Goal: Use online tool/utility

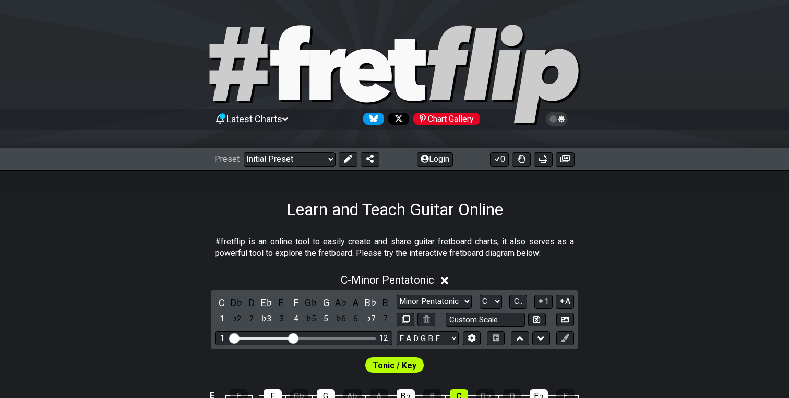
click at [280, 121] on span "Latest Charts" at bounding box center [255, 118] width 56 height 11
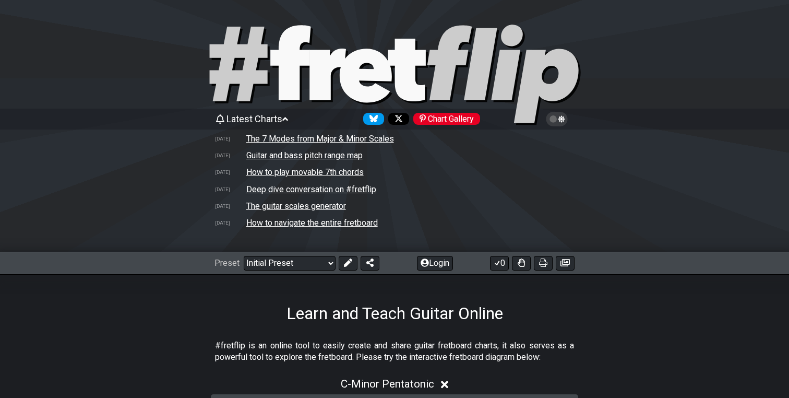
click at [137, 296] on div "Learn and Teach Guitar Online" at bounding box center [394, 298] width 789 height 49
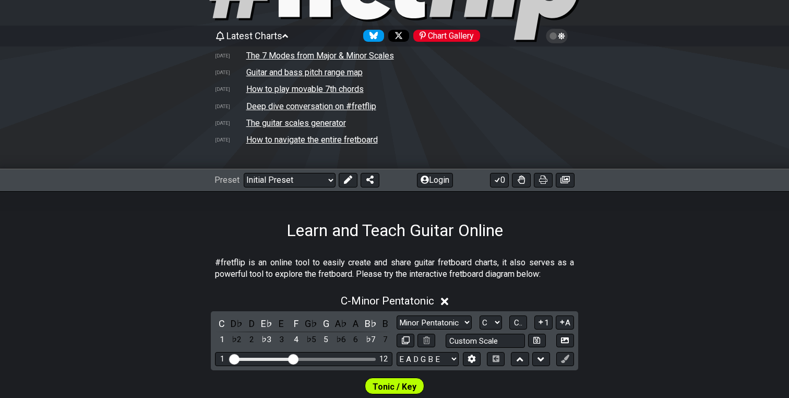
scroll to position [72, 0]
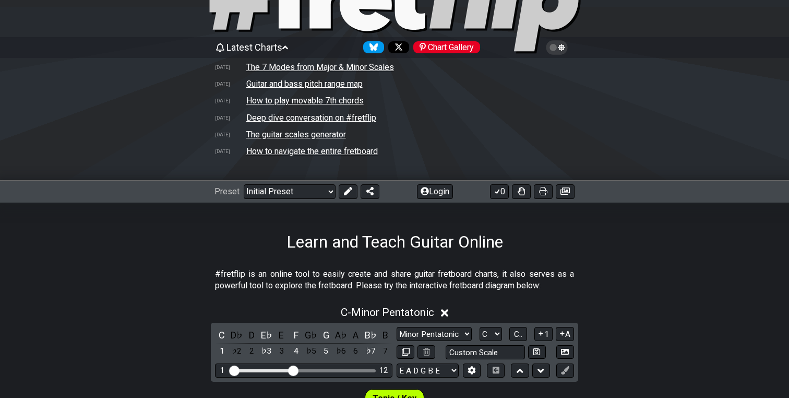
click at [282, 47] on span "Latest Charts" at bounding box center [255, 47] width 56 height 11
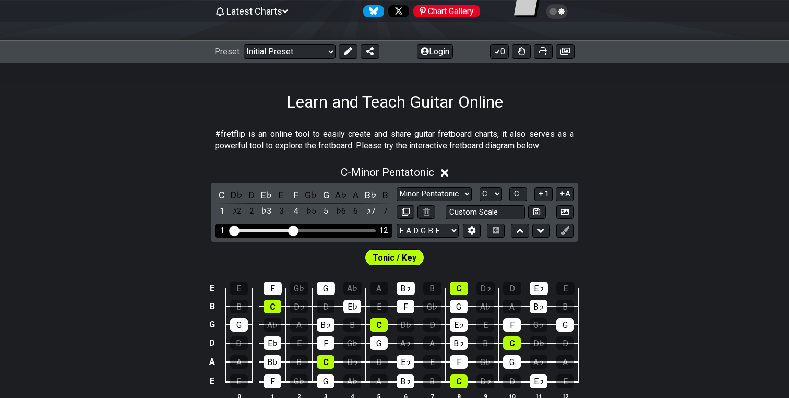
scroll to position [128, 0]
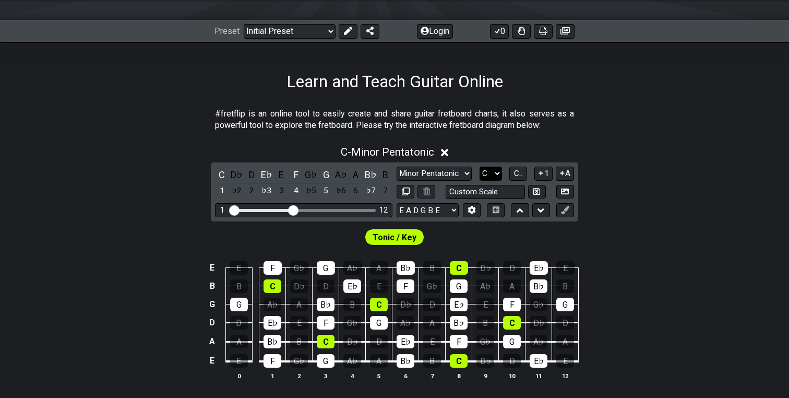
click at [485, 173] on select "A♭ A A♯ B♭ B C C♯ D♭ D D♯ E♭ E F F♯ G♭ G G♯" at bounding box center [491, 173] width 22 height 14
select select "D"
click at [480, 166] on select "A♭ A A♯ B♭ B C C♯ D♭ D D♯ E♭ E F F♯ G♭ G G♯" at bounding box center [491, 173] width 22 height 14
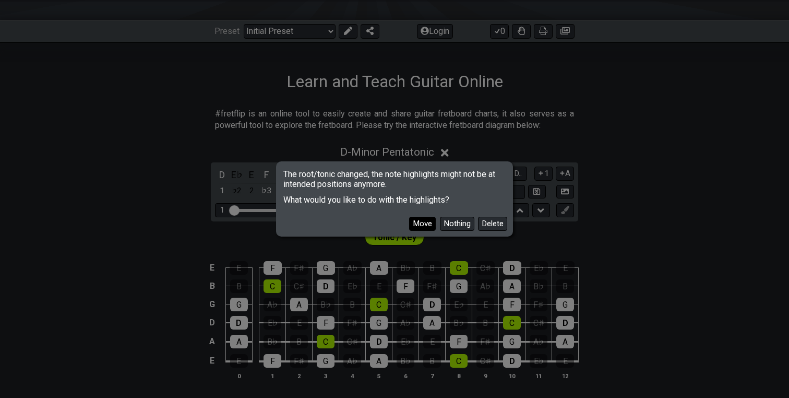
click at [424, 220] on button "Move" at bounding box center [422, 224] width 27 height 14
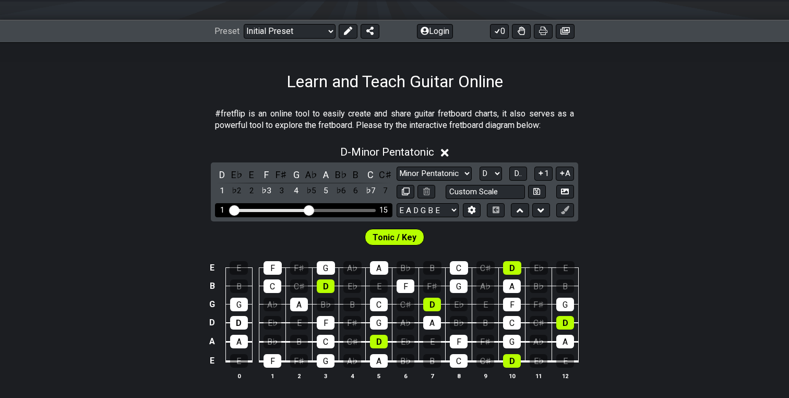
drag, startPoint x: 294, startPoint y: 209, endPoint x: 308, endPoint y: 208, distance: 13.6
click at [308, 209] on input "Visible fret range" at bounding box center [304, 209] width 148 height 0
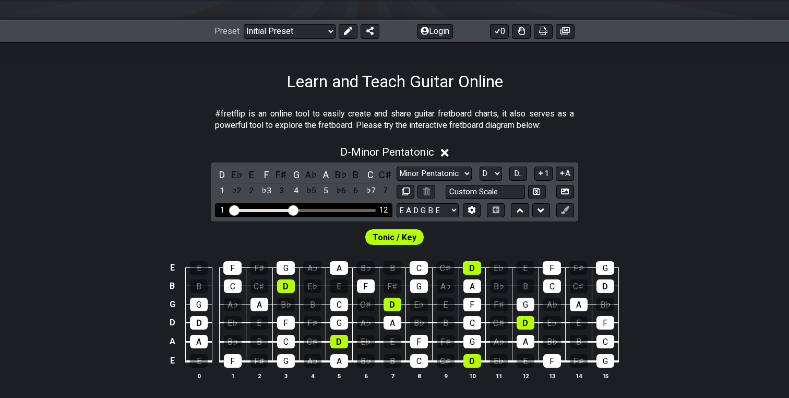
drag, startPoint x: 308, startPoint y: 208, endPoint x: 294, endPoint y: 208, distance: 13.6
click at [294, 209] on input "Visible fret range" at bounding box center [304, 209] width 148 height 0
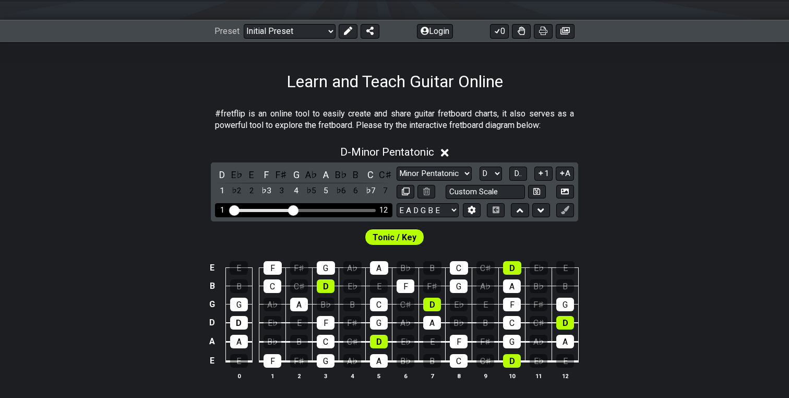
click at [312, 209] on div "Visible fret range" at bounding box center [304, 210] width 145 height 3
drag, startPoint x: 294, startPoint y: 210, endPoint x: 311, endPoint y: 210, distance: 17.2
click at [311, 209] on input "Visible fret range" at bounding box center [304, 209] width 148 height 0
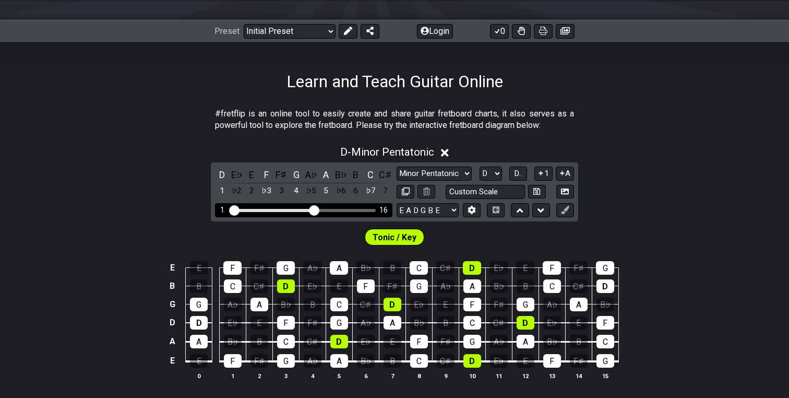
click at [314, 209] on input "Visible fret range" at bounding box center [304, 209] width 148 height 0
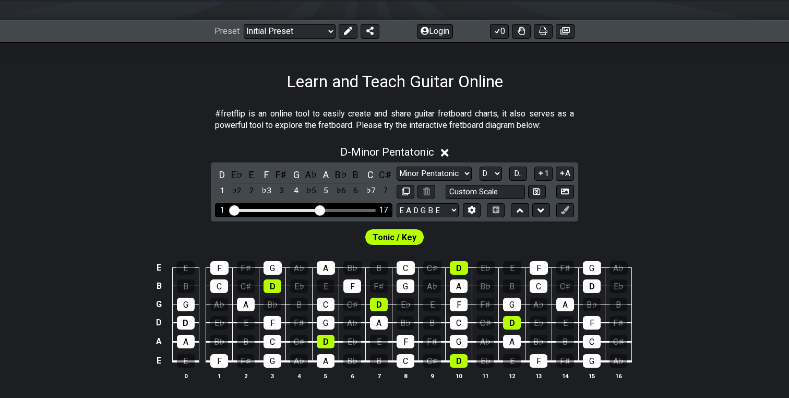
click at [318, 209] on input "Visible fret range" at bounding box center [304, 209] width 148 height 0
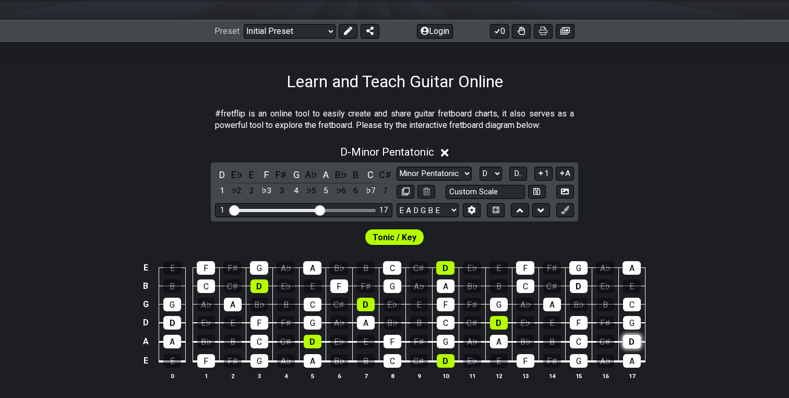
click at [631, 345] on div "D" at bounding box center [632, 342] width 18 height 14
click at [395, 225] on div "Tonic / Key" at bounding box center [394, 234] width 789 height 26
click at [448, 171] on select "Minor Pentatonic Click to edit Minor Pentatonic Major Pentatonic Minor Blues Ma…" at bounding box center [434, 173] width 75 height 14
click at [397, 166] on select "Minor Pentatonic Click to edit Minor Pentatonic Major Pentatonic Minor Blues Ma…" at bounding box center [434, 173] width 75 height 14
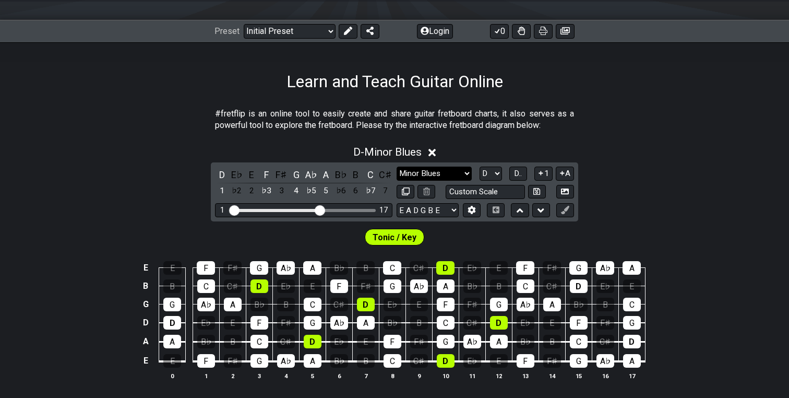
click at [451, 169] on select "Minor Pentatonic Click to edit Minor Pentatonic Major Pentatonic Minor Blues Ma…" at bounding box center [434, 173] width 75 height 14
click at [397, 166] on select "Minor Pentatonic Click to edit Minor Pentatonic Major Pentatonic Minor Blues Ma…" at bounding box center [434, 173] width 75 height 14
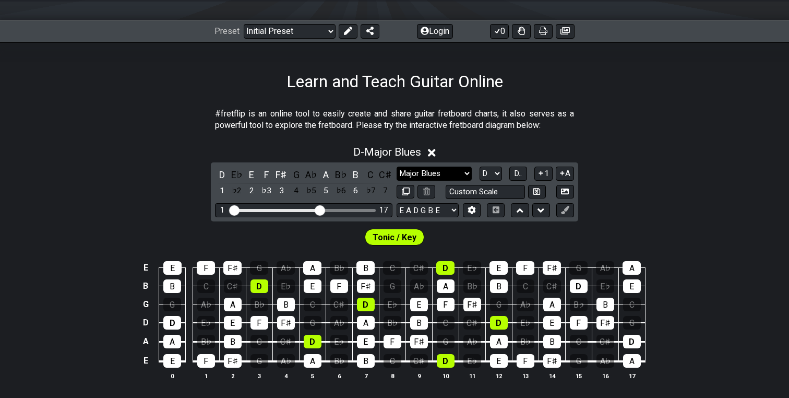
click at [443, 175] on select "Minor Pentatonic Click to edit Minor Pentatonic Major Pentatonic Minor Blues Ma…" at bounding box center [434, 173] width 75 height 14
click at [397, 166] on select "Minor Pentatonic Click to edit Minor Pentatonic Major Pentatonic Minor Blues Ma…" at bounding box center [434, 173] width 75 height 14
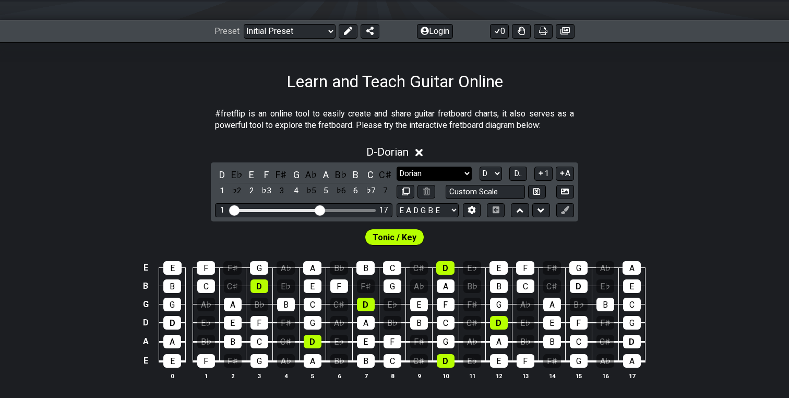
click at [446, 171] on select "Minor Pentatonic Click to edit Minor Pentatonic Major Pentatonic Minor Blues Ma…" at bounding box center [434, 173] width 75 height 14
click at [397, 166] on select "Minor Pentatonic Click to edit Minor Pentatonic Major Pentatonic Minor Blues Ma…" at bounding box center [434, 173] width 75 height 14
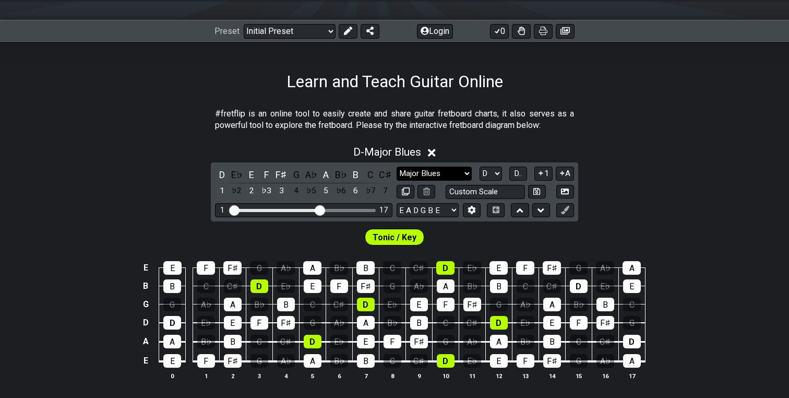
click at [436, 173] on select "Minor Pentatonic Click to edit Minor Pentatonic Major Pentatonic Minor Blues Ma…" at bounding box center [434, 173] width 75 height 14
select select "Minor Blues"
click at [397, 166] on select "Minor Pentatonic Click to edit Minor Pentatonic Major Pentatonic Minor Blues Ma…" at bounding box center [434, 173] width 75 height 14
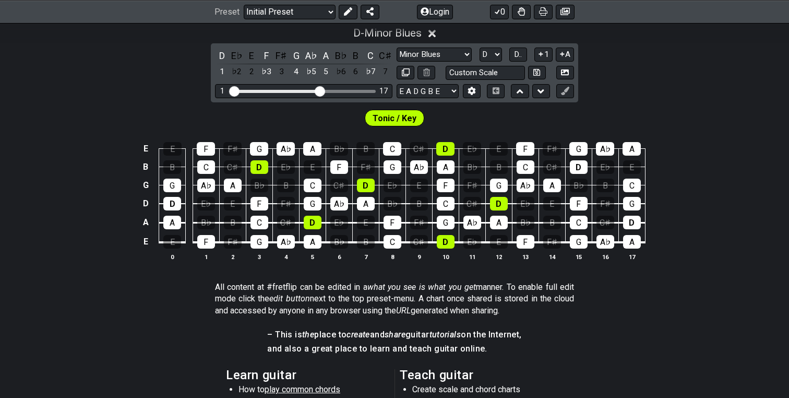
scroll to position [255, 0]
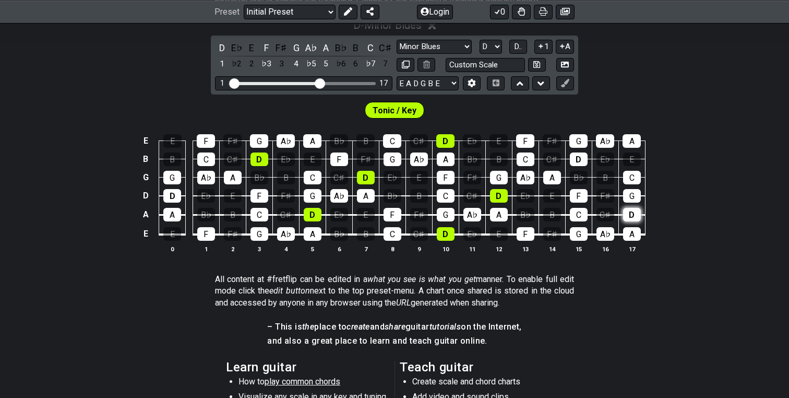
click at [633, 212] on div "D" at bounding box center [632, 215] width 18 height 14
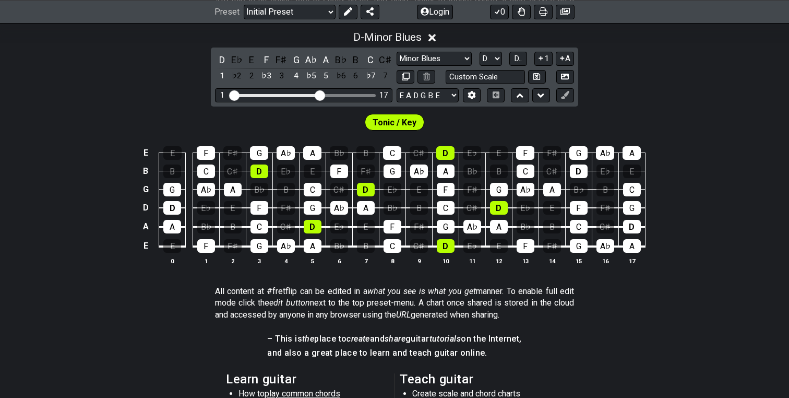
scroll to position [242, 0]
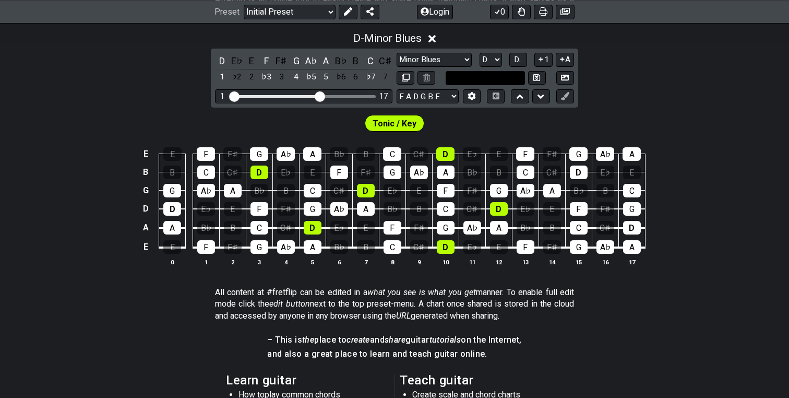
click at [497, 81] on input "text" at bounding box center [485, 78] width 79 height 14
type input "Custom Scale"
click at [635, 103] on div "D - Minor Blues D E♭ E F F♯ G A♭ A B♭ B C C♯ 1 ♭2 2 ♭3 3 4 ♭5 5 ♭6 6 ♭7 7 Minor…" at bounding box center [394, 153] width 789 height 255
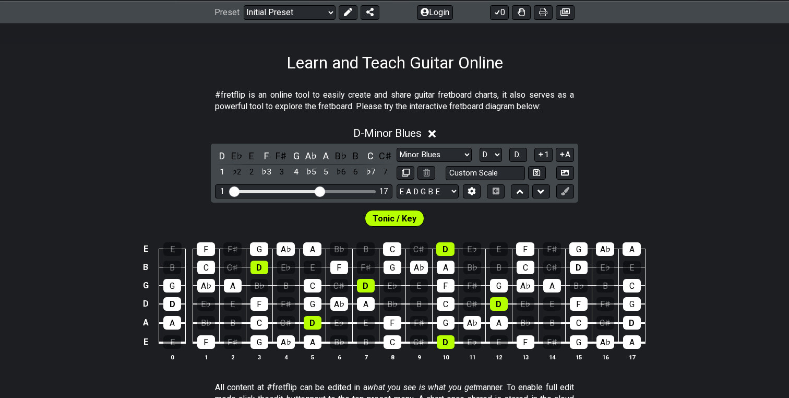
scroll to position [146, 0]
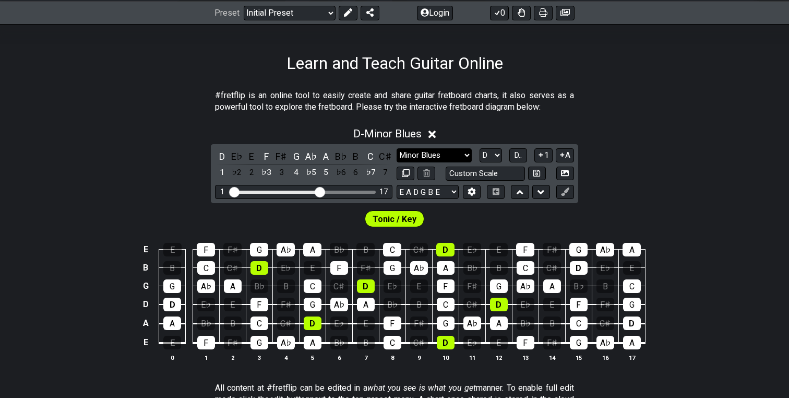
click at [465, 150] on select "Minor Pentatonic Click to edit Minor Pentatonic Major Pentatonic Minor Blues Ma…" at bounding box center [434, 155] width 75 height 14
click at [397, 148] on select "Minor Pentatonic Click to edit Minor Pentatonic Major Pentatonic Minor Blues Ma…" at bounding box center [434, 155] width 75 height 14
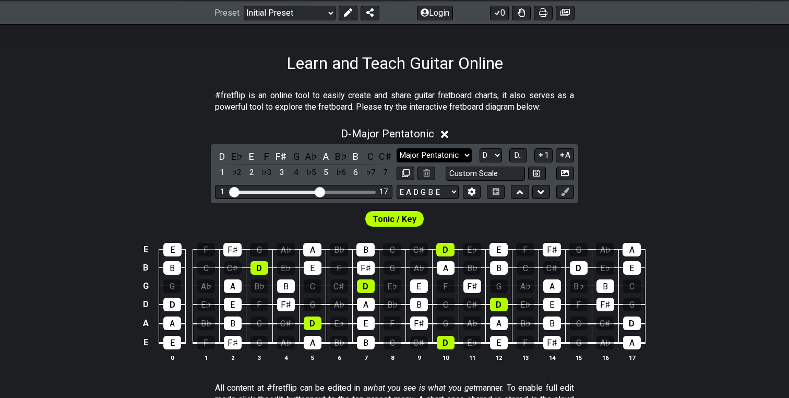
click at [456, 156] on select "Minor Pentatonic Click to edit Minor Pentatonic Major Pentatonic Minor Blues Ma…" at bounding box center [434, 155] width 75 height 14
select select "Minor Blues"
click at [397, 148] on select "Minor Pentatonic Click to edit Minor Pentatonic Major Pentatonic Minor Blues Ma…" at bounding box center [434, 155] width 75 height 14
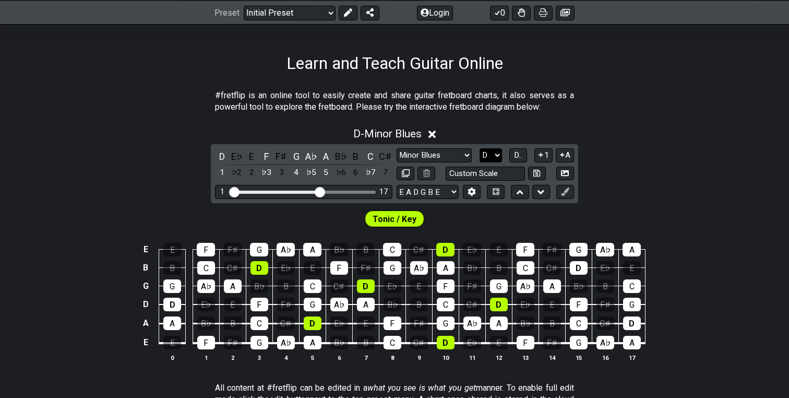
click at [492, 153] on select "A♭ A A♯ B♭ B C C♯ D♭ D D♯ E♭ E F F♯ G♭ G G♯" at bounding box center [491, 155] width 22 height 14
click at [480, 148] on select "A♭ A A♯ B♭ B C C♯ D♭ D D♯ E♭ E F F♯ G♭ G G♯" at bounding box center [491, 155] width 22 height 14
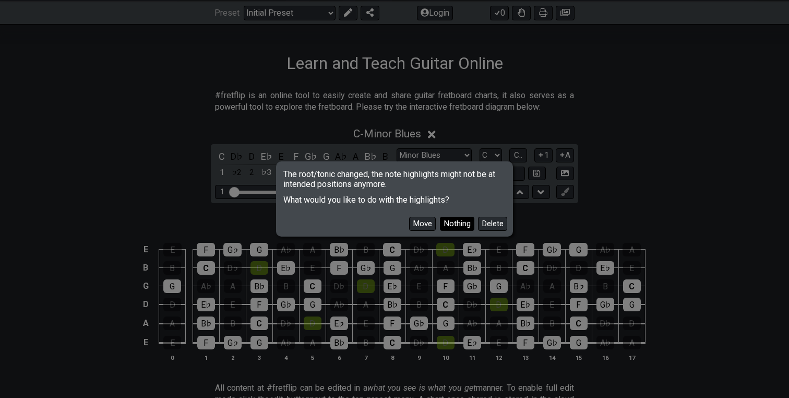
click at [456, 224] on button "Nothing" at bounding box center [457, 224] width 34 height 14
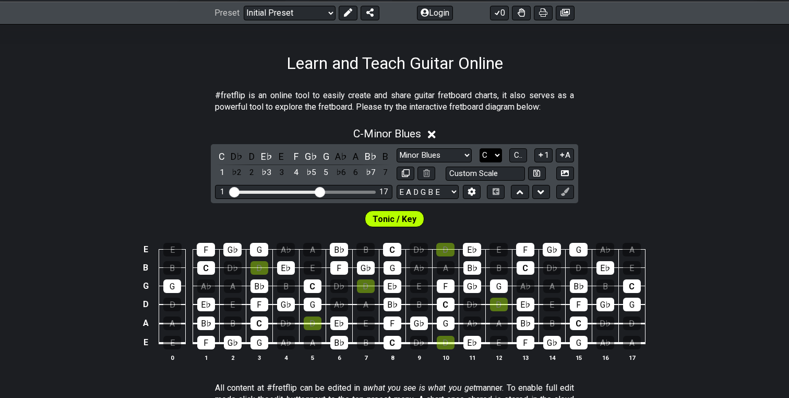
click at [497, 156] on select "A♭ A A♯ B♭ B C C♯ D♭ D D♯ E♭ E F F♯ G♭ G G♯" at bounding box center [491, 155] width 22 height 14
click at [480, 148] on select "A♭ A A♯ B♭ B C C♯ D♭ D D♯ E♭ E F F♯ G♭ G G♯" at bounding box center [491, 155] width 22 height 14
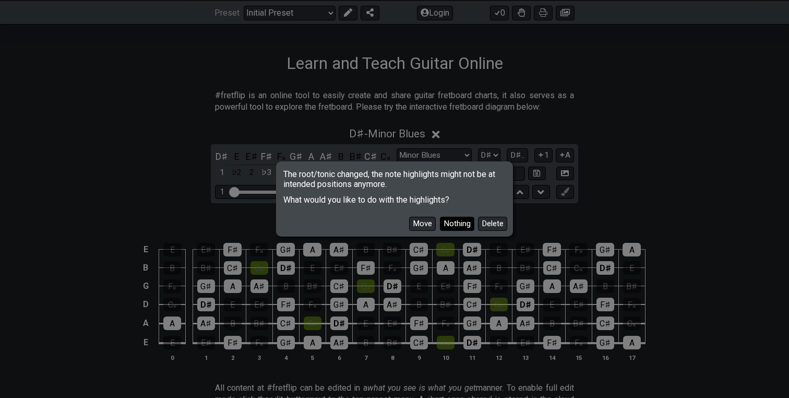
click at [462, 217] on button "Nothing" at bounding box center [457, 224] width 34 height 14
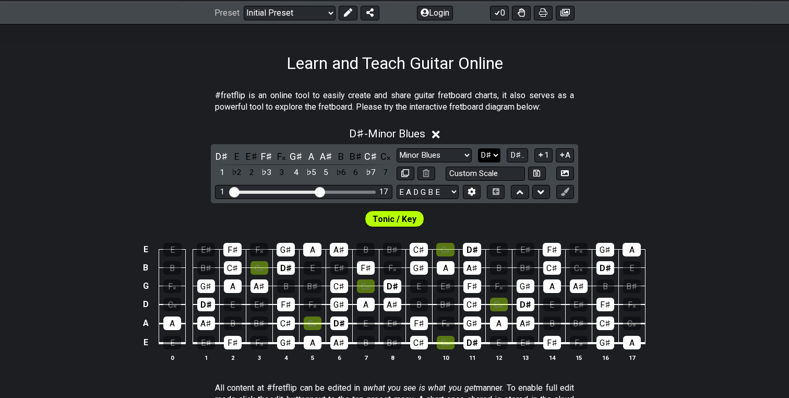
click at [496, 156] on select "A♭ A A♯ B♭ B C C♯ D♭ D D♯ E♭ E F F♯ G♭ G G♯" at bounding box center [489, 155] width 22 height 14
click at [479, 148] on select "A♭ A A♯ B♭ B C C♯ D♭ D D♯ E♭ E F F♯ G♭ G G♯" at bounding box center [489, 155] width 22 height 14
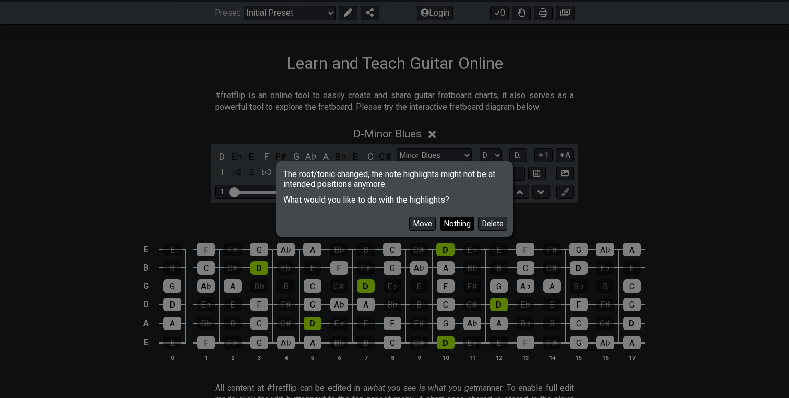
click at [451, 218] on button "Nothing" at bounding box center [457, 224] width 34 height 14
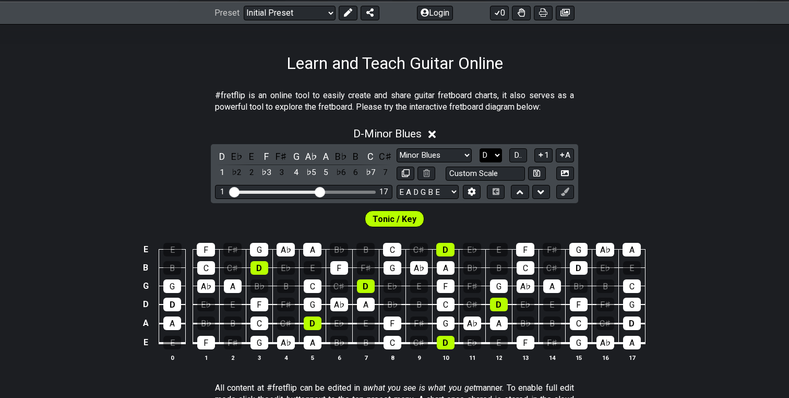
click at [499, 154] on select "A♭ A A♯ B♭ B C C♯ D♭ D D♯ E♭ E F F♯ G♭ G G♯" at bounding box center [491, 155] width 22 height 14
select select "A"
click at [480, 148] on select "A♭ A A♯ B♭ B C C♯ D♭ D D♯ E♭ E F F♯ G♭ G G♯" at bounding box center [491, 155] width 22 height 14
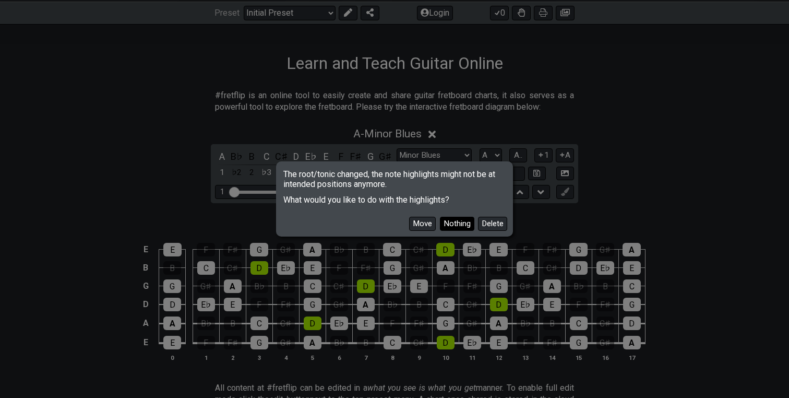
click at [462, 220] on button "Nothing" at bounding box center [457, 224] width 34 height 14
